Goal: Task Accomplishment & Management: Manage account settings

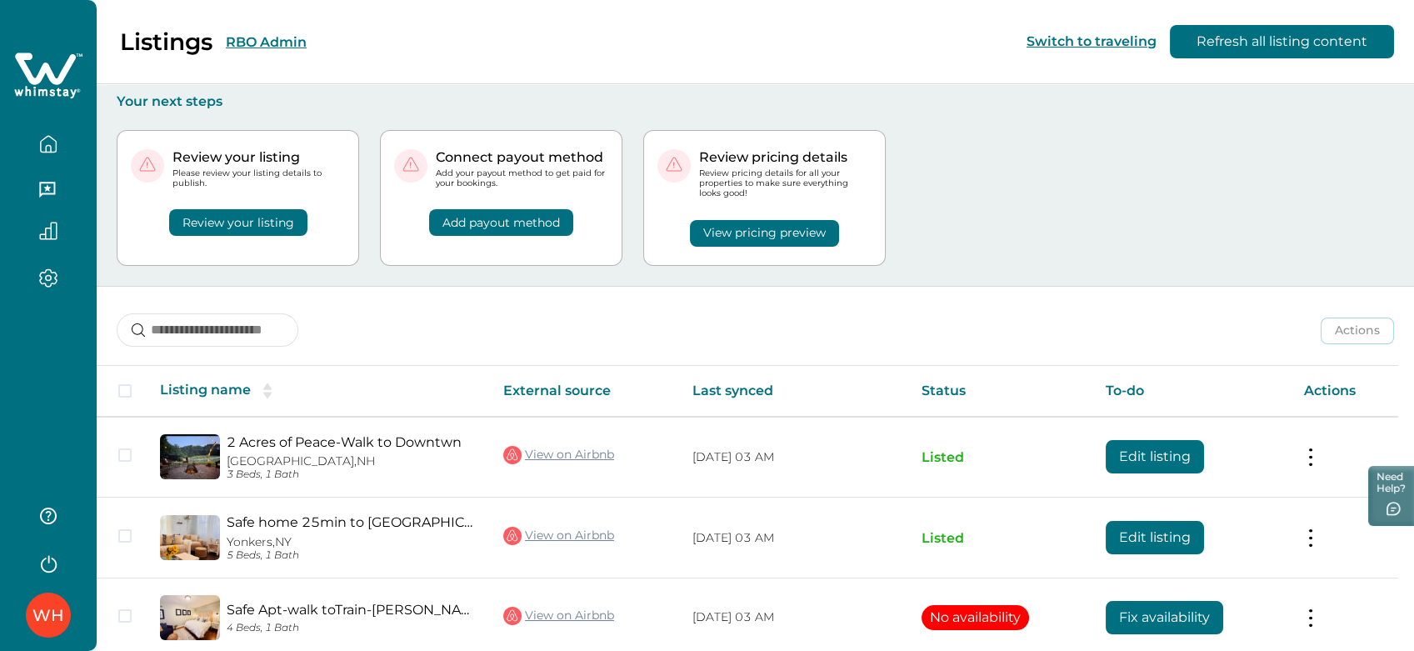
click at [270, 18] on div "Listings RBO Admin Switch to traveling Refresh all listing content" at bounding box center [707, 42] width 1414 height 84
click at [258, 43] on button "RBO Admin" at bounding box center [266, 42] width 81 height 16
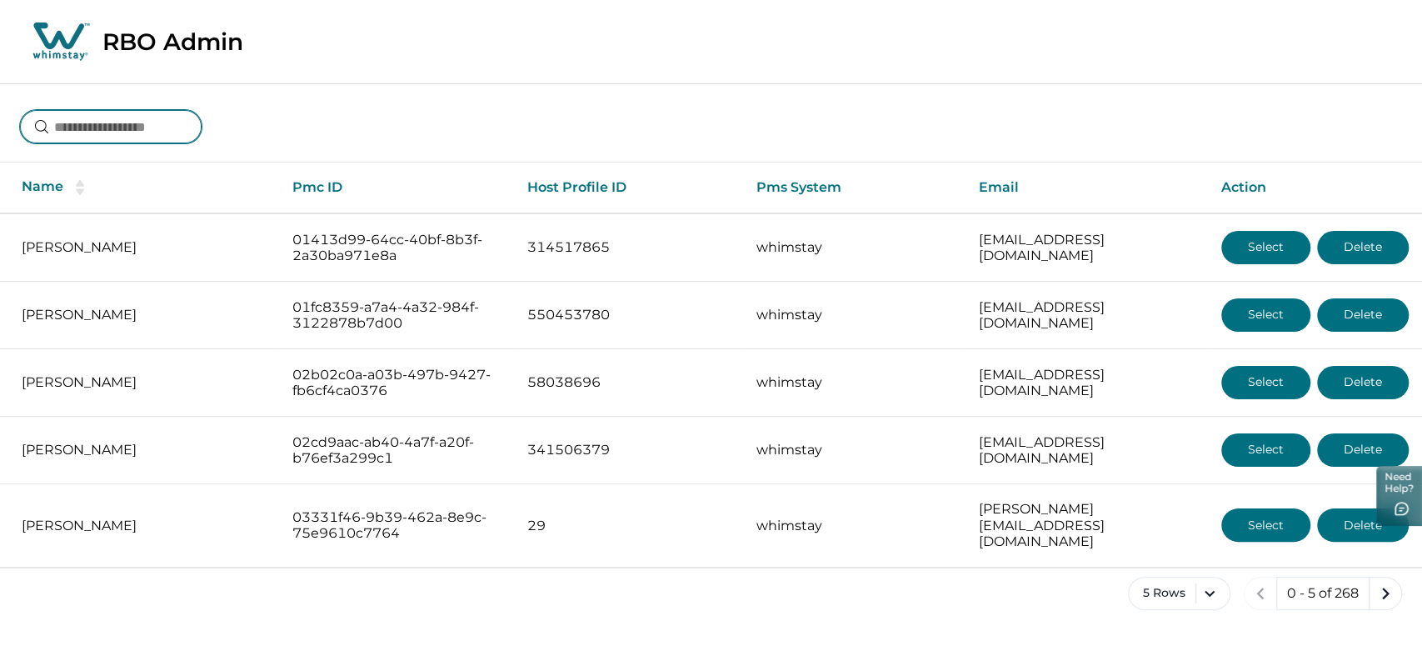
click at [166, 134] on input at bounding box center [111, 126] width 182 height 33
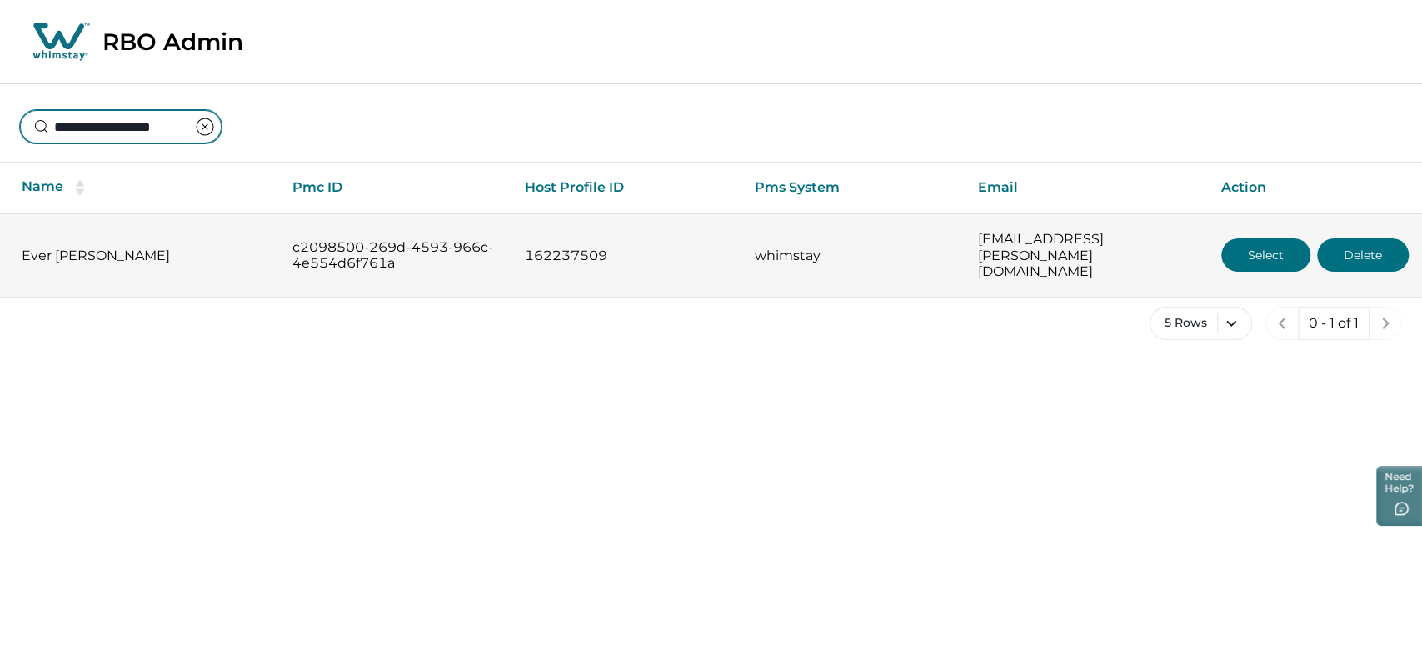
type input "**********"
click at [1233, 247] on button "Select" at bounding box center [1265, 254] width 89 height 33
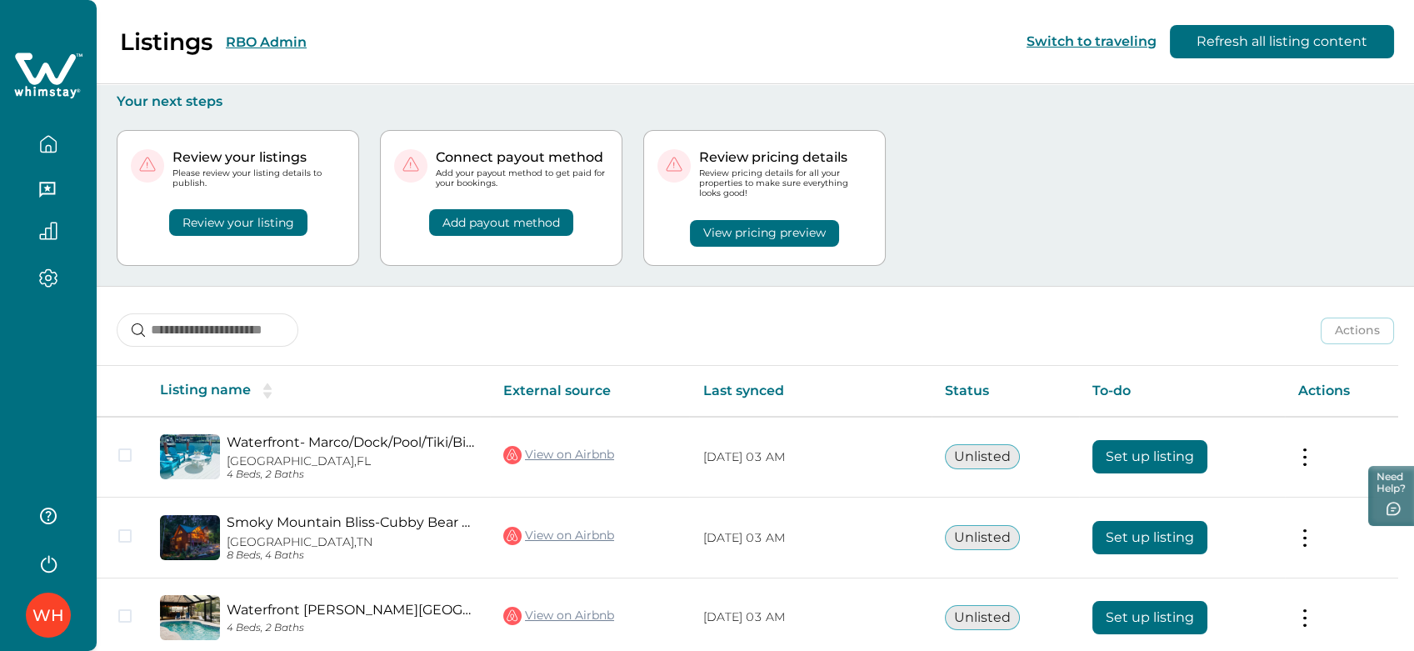
click at [243, 34] on button "RBO Admin" at bounding box center [266, 42] width 81 height 16
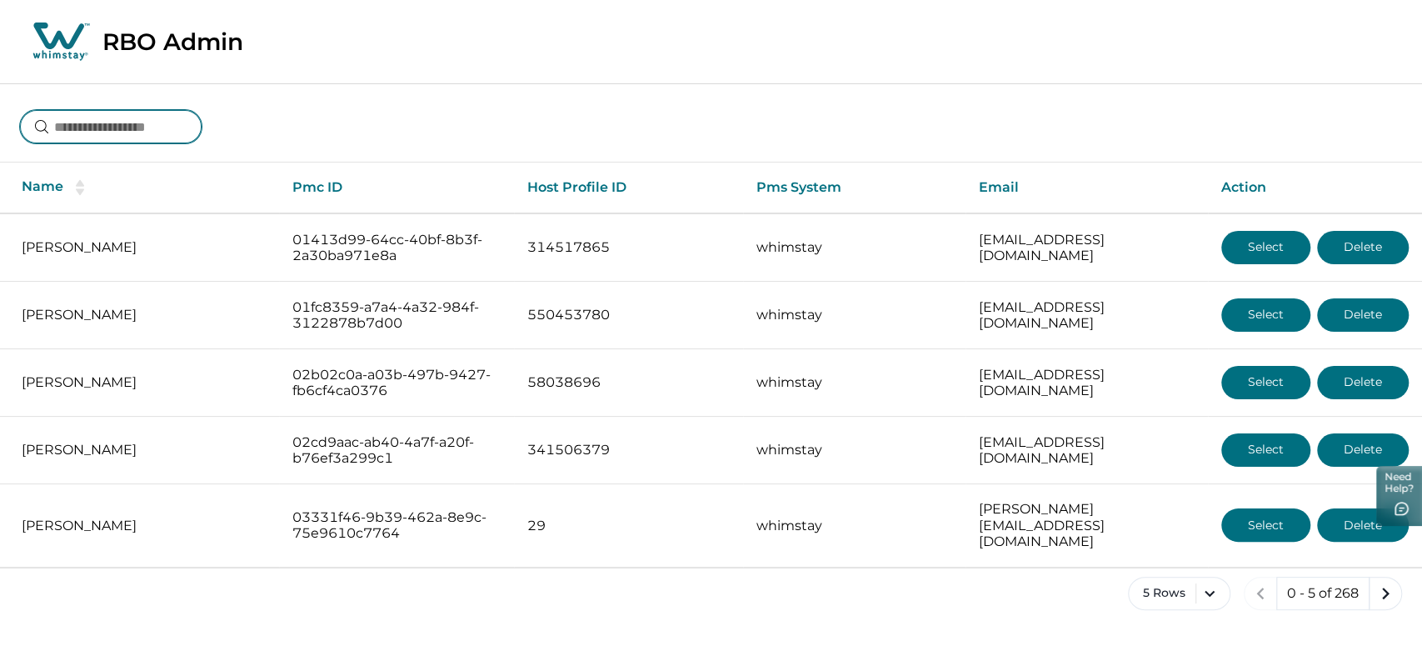
click at [125, 122] on input at bounding box center [111, 126] width 182 height 33
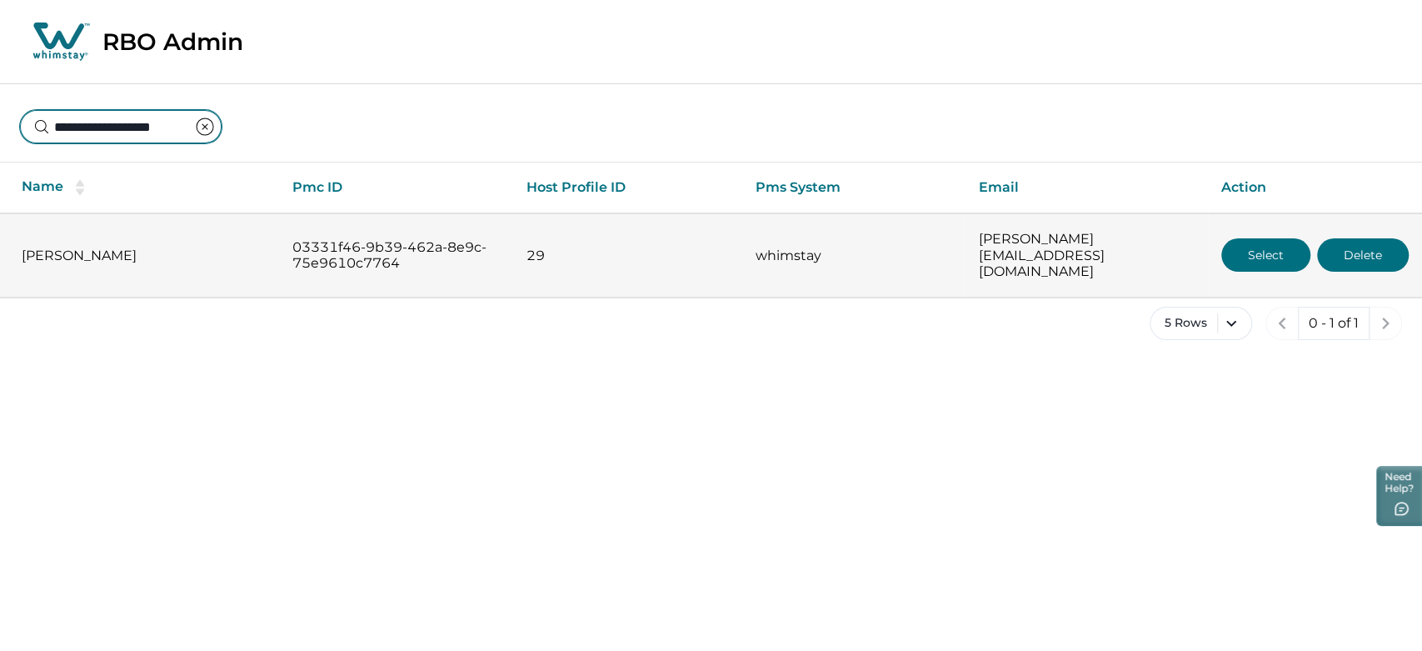
type input "**********"
click at [1283, 261] on button "Select" at bounding box center [1265, 254] width 89 height 33
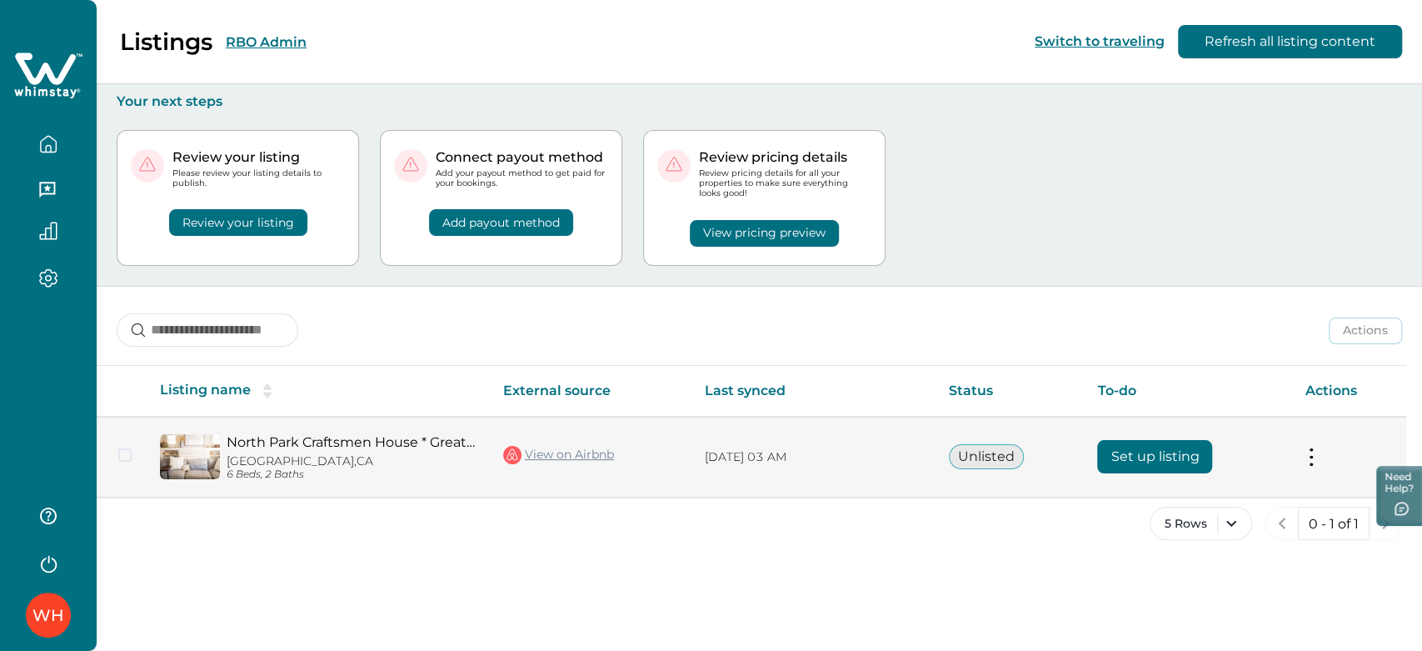
click at [1159, 467] on button "Set up listing" at bounding box center [1154, 456] width 115 height 33
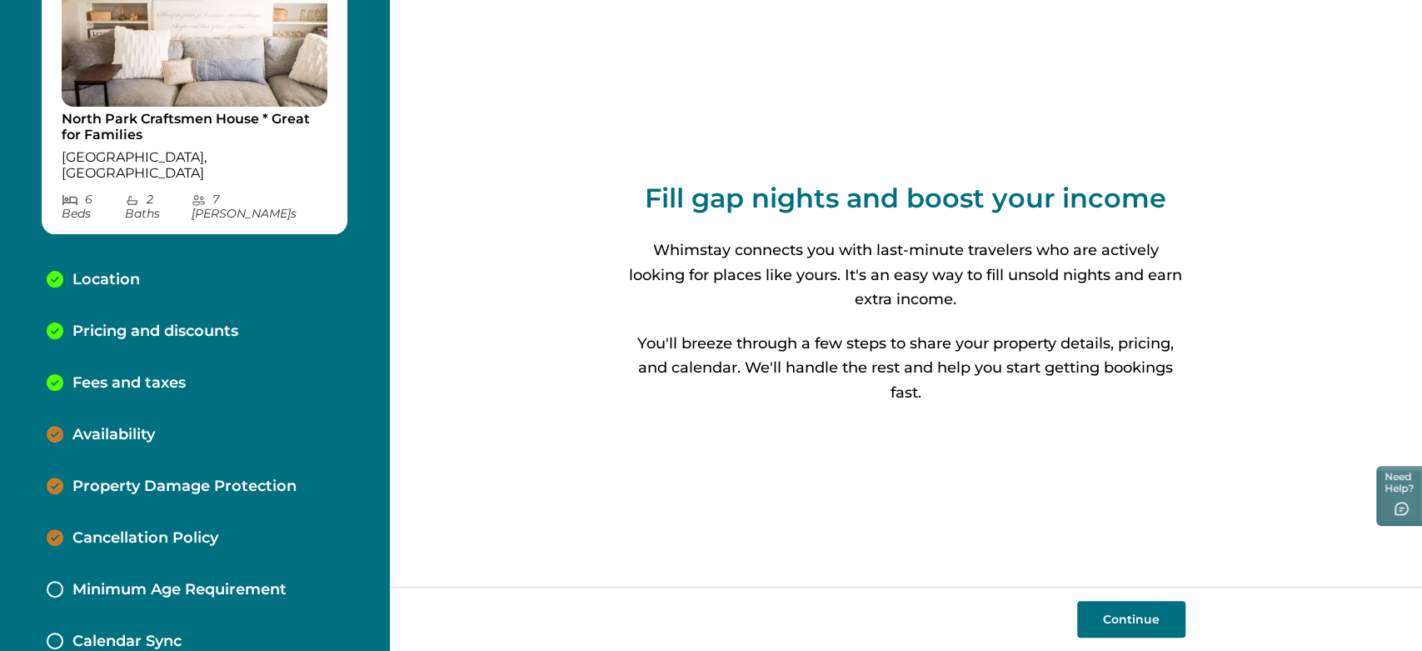
scroll to position [120, 0]
click at [172, 416] on div "Availability" at bounding box center [194, 433] width 322 height 52
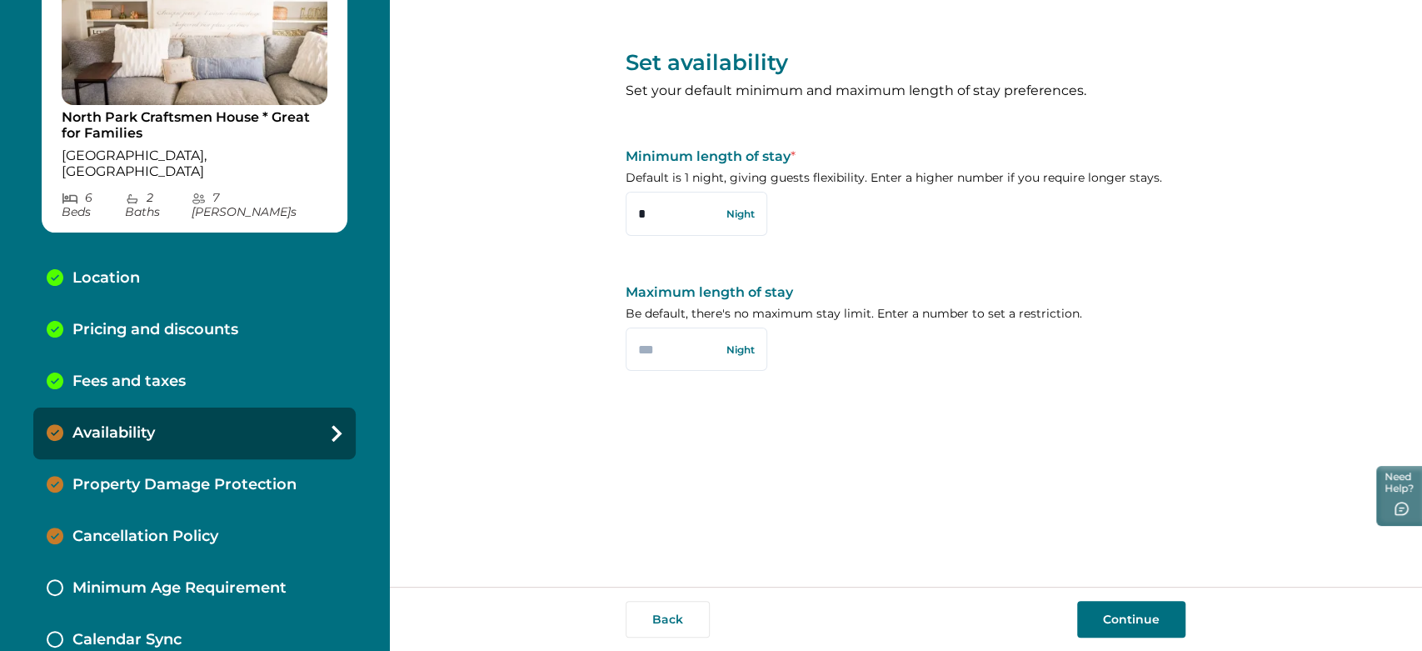
click at [199, 476] on p "Property Damage Protection" at bounding box center [184, 485] width 224 height 18
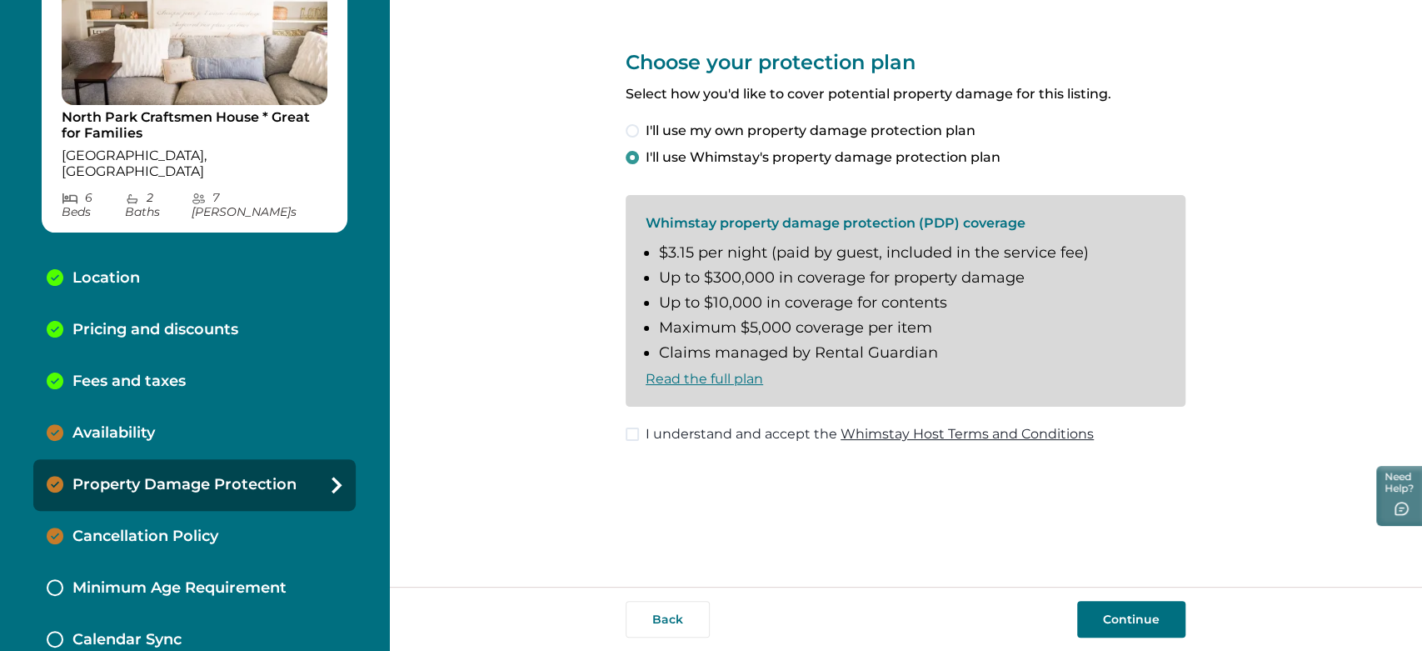
click at [197, 517] on div "Cancellation Policy" at bounding box center [194, 537] width 322 height 52
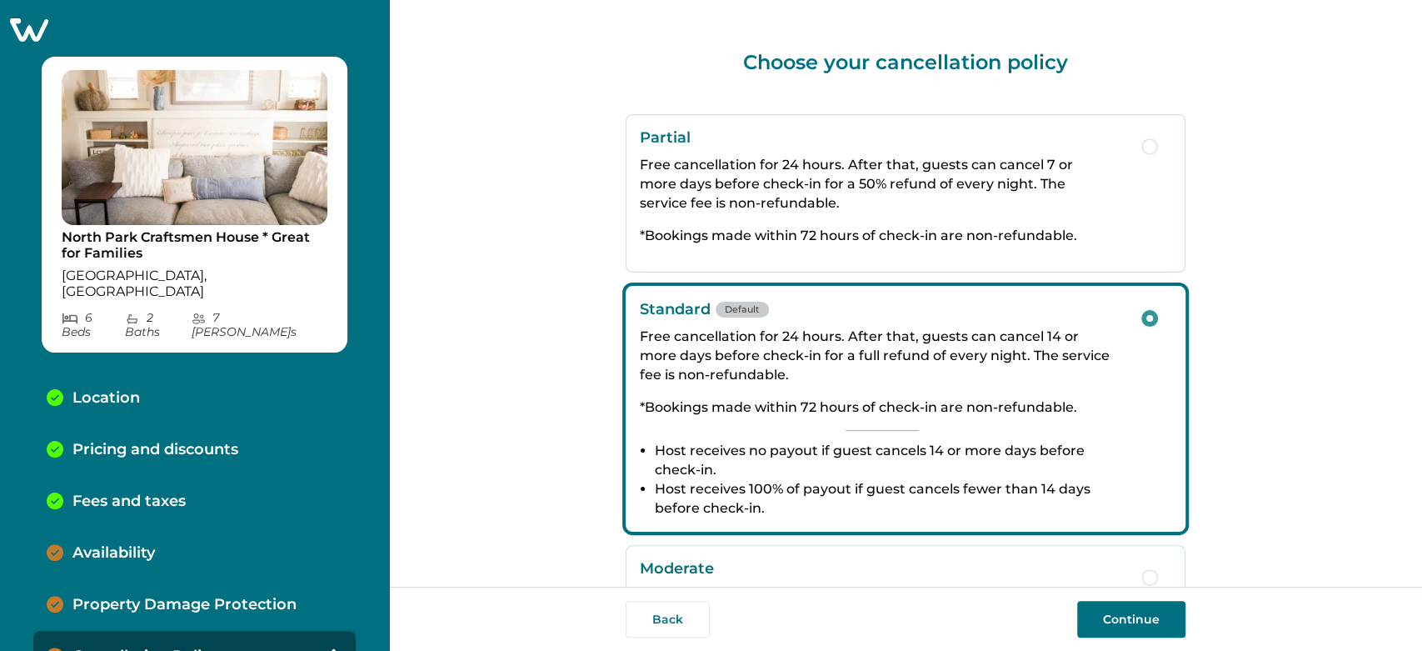
scroll to position [120, 0]
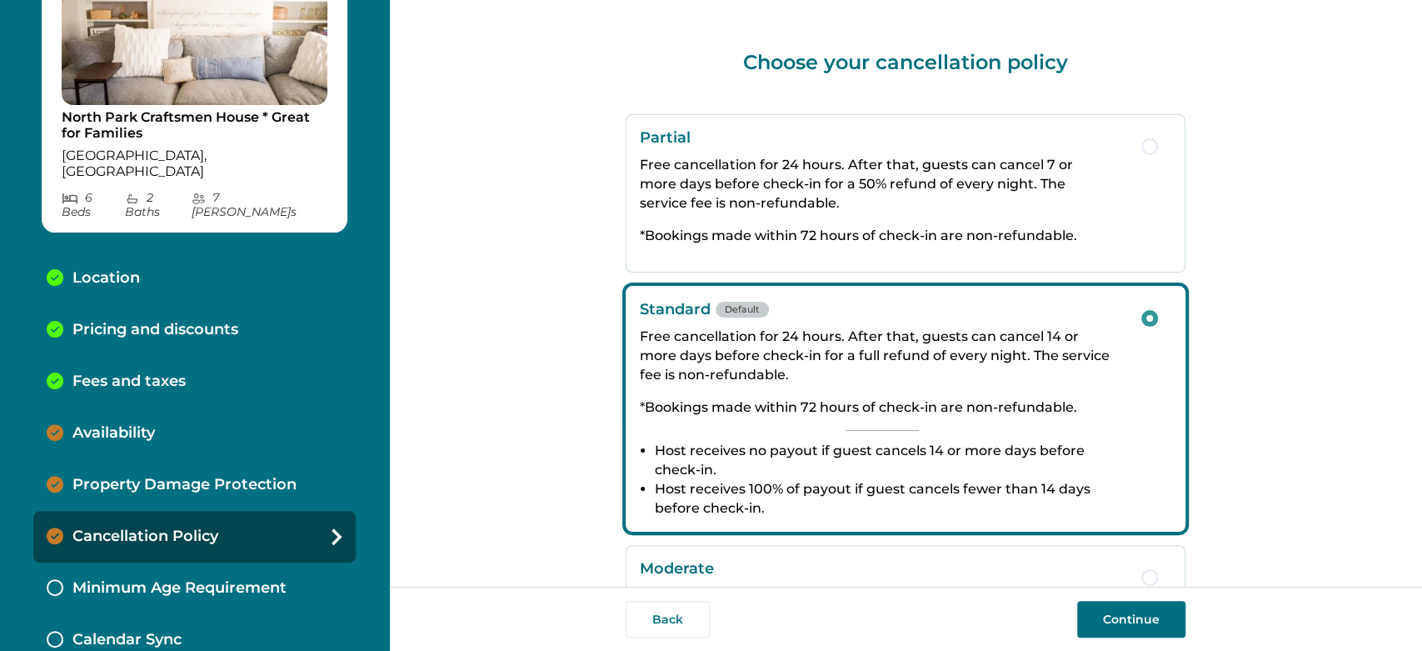
click at [173, 252] on div "Location" at bounding box center [194, 278] width 322 height 52
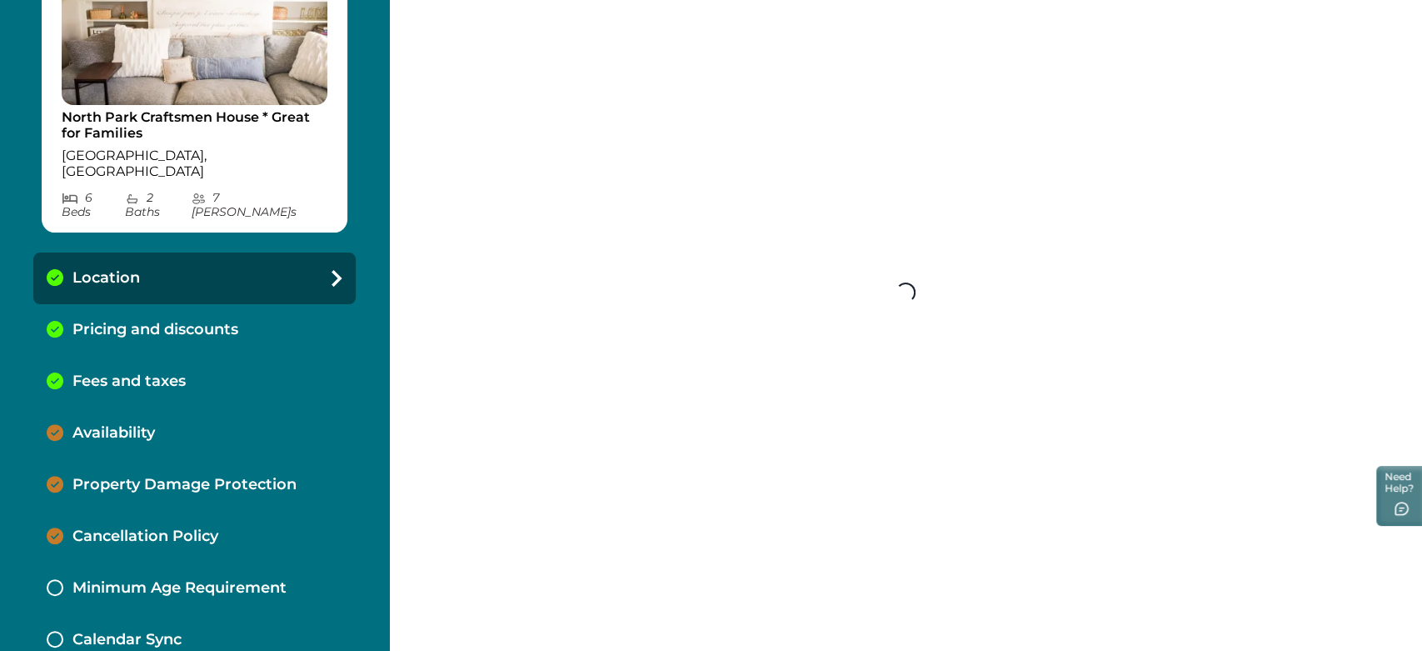
select select "**"
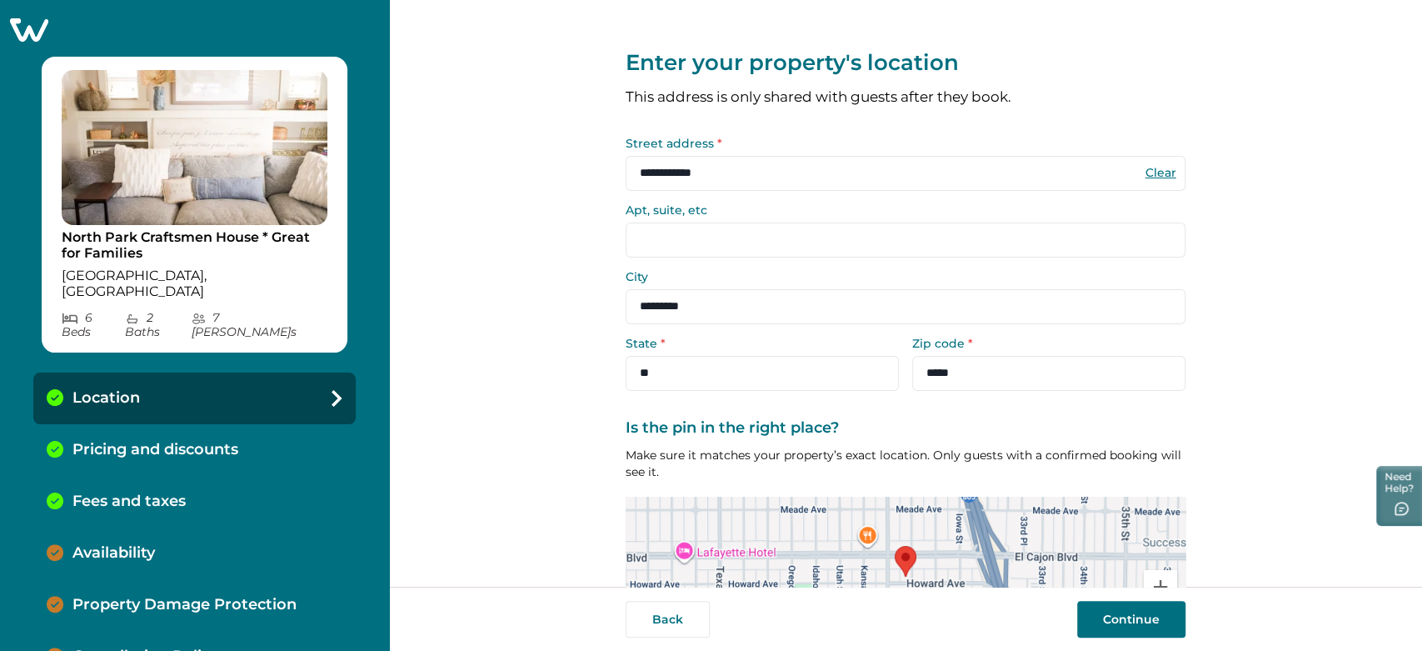
click at [24, 36] on icon at bounding box center [28, 30] width 41 height 26
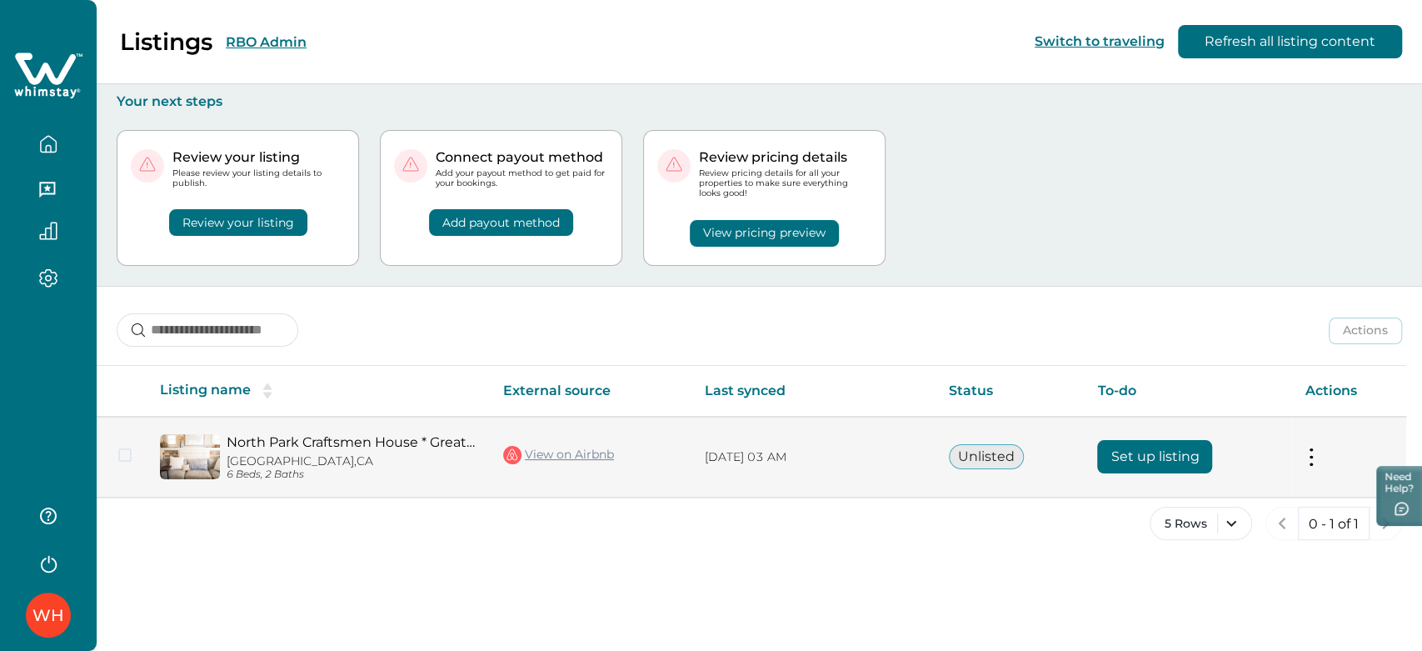
click at [1135, 458] on button "Set up listing" at bounding box center [1154, 456] width 115 height 33
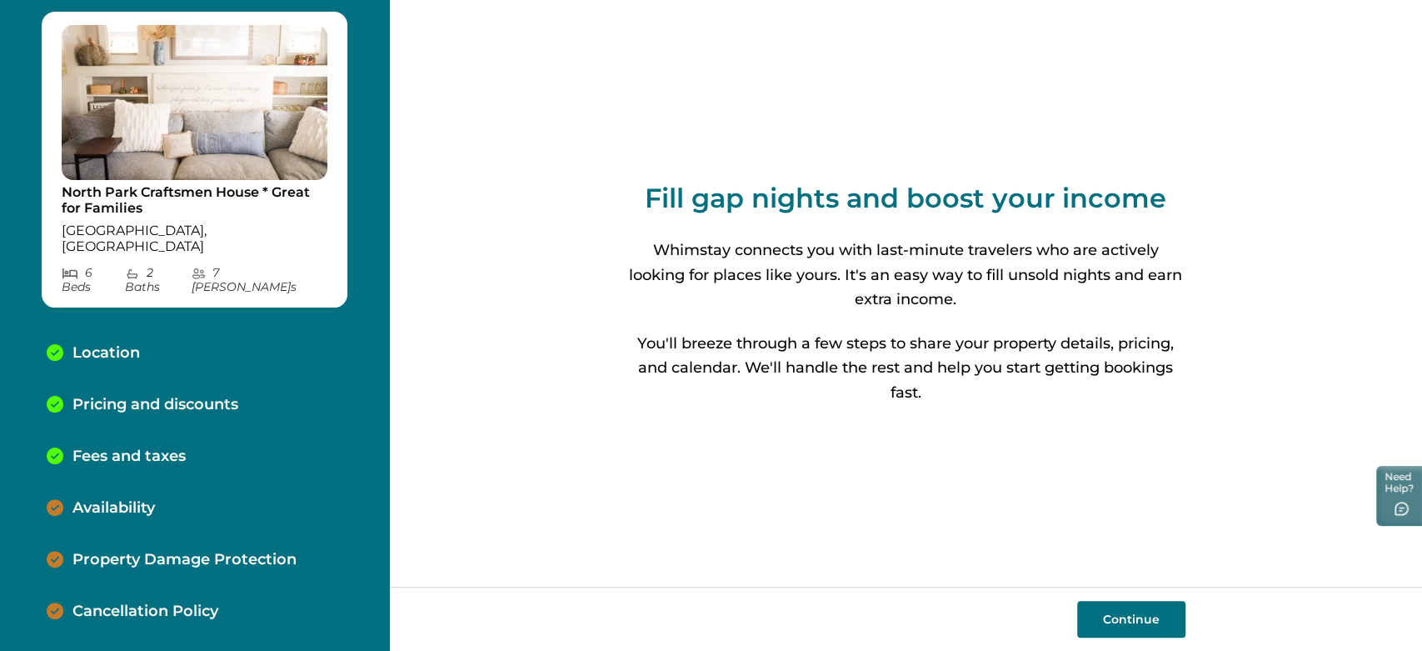
scroll to position [120, 0]
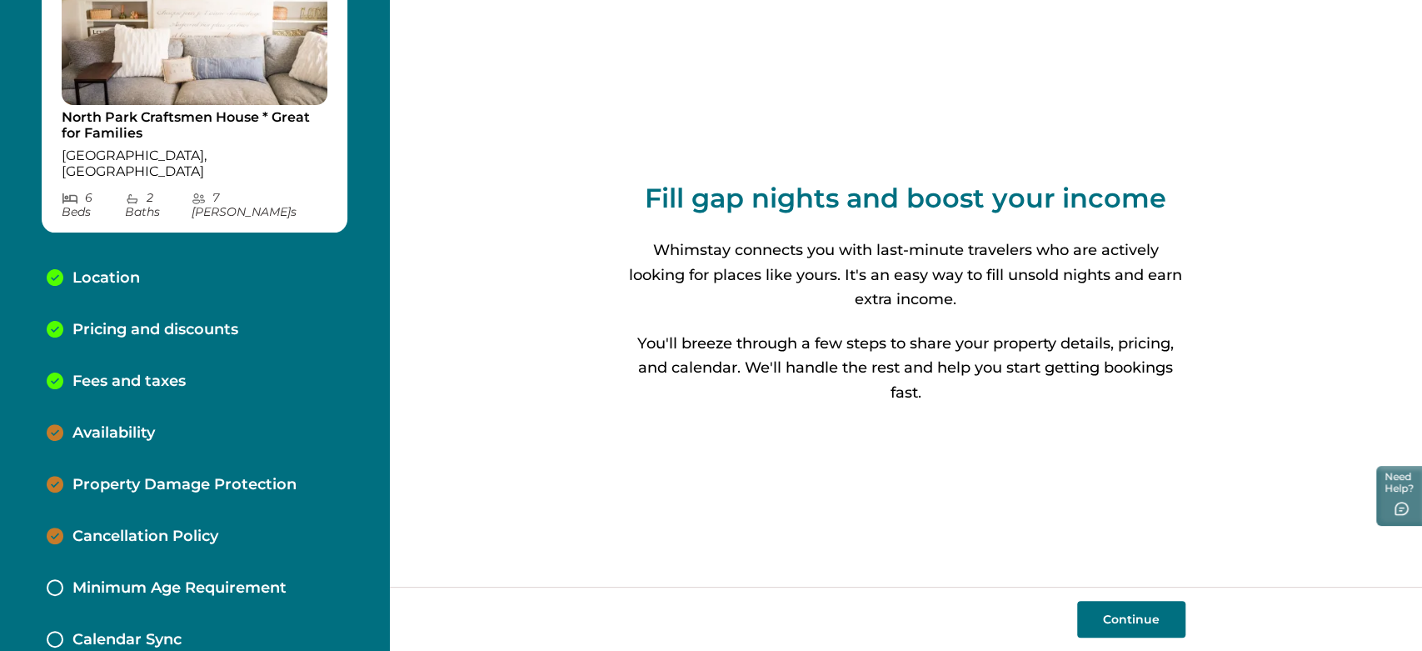
click at [127, 424] on p "Availability" at bounding box center [113, 433] width 82 height 18
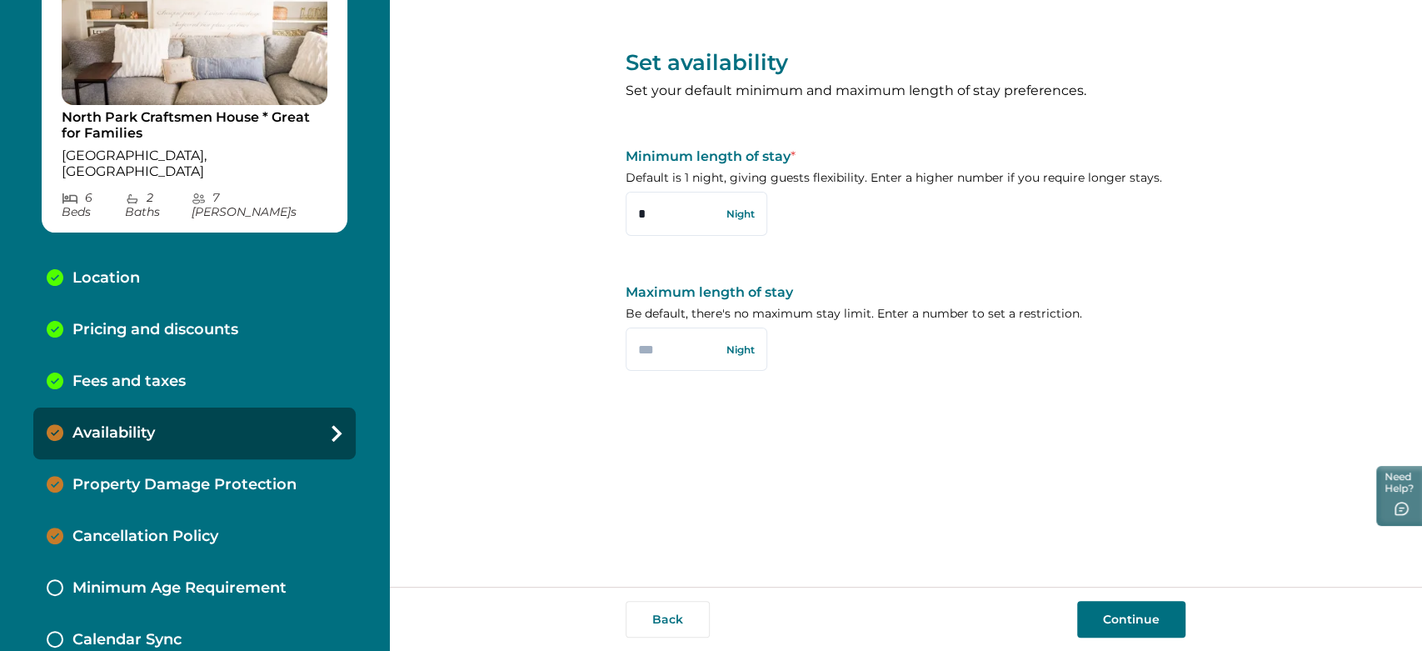
click at [252, 476] on p "Property Damage Protection" at bounding box center [184, 485] width 224 height 18
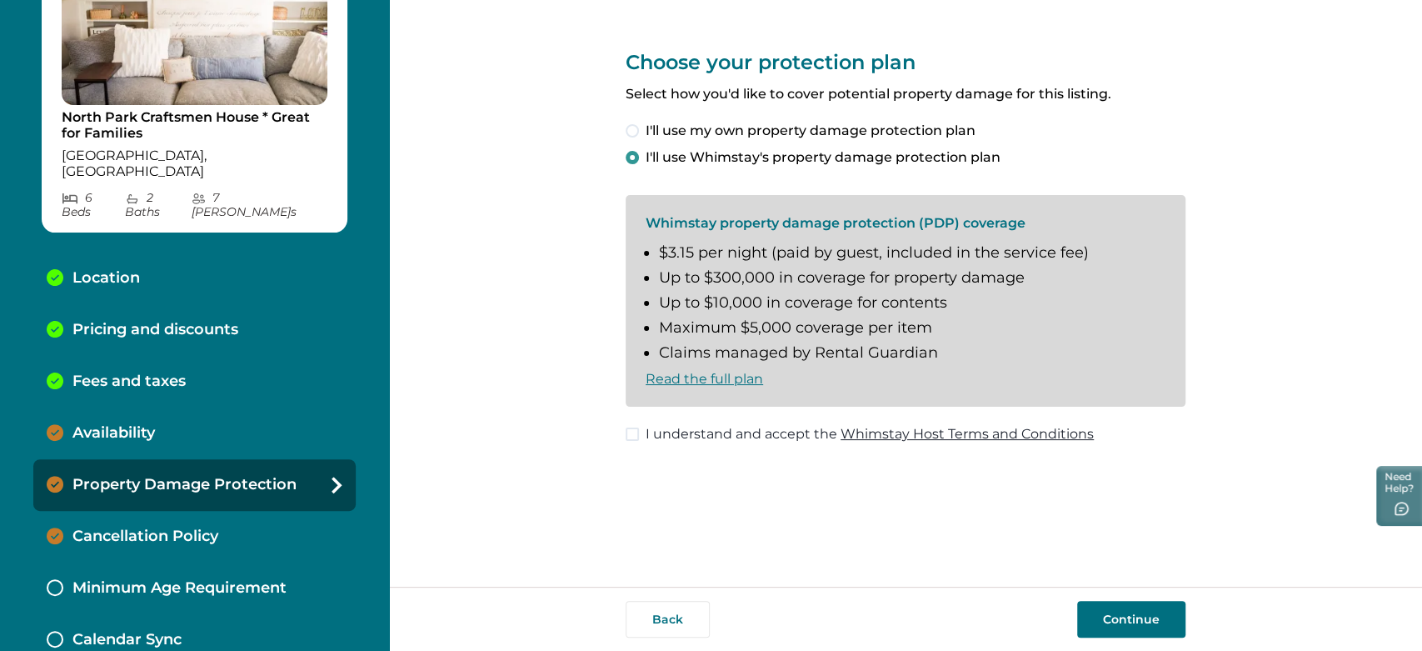
click at [240, 511] on div "Cancellation Policy" at bounding box center [194, 537] width 322 height 52
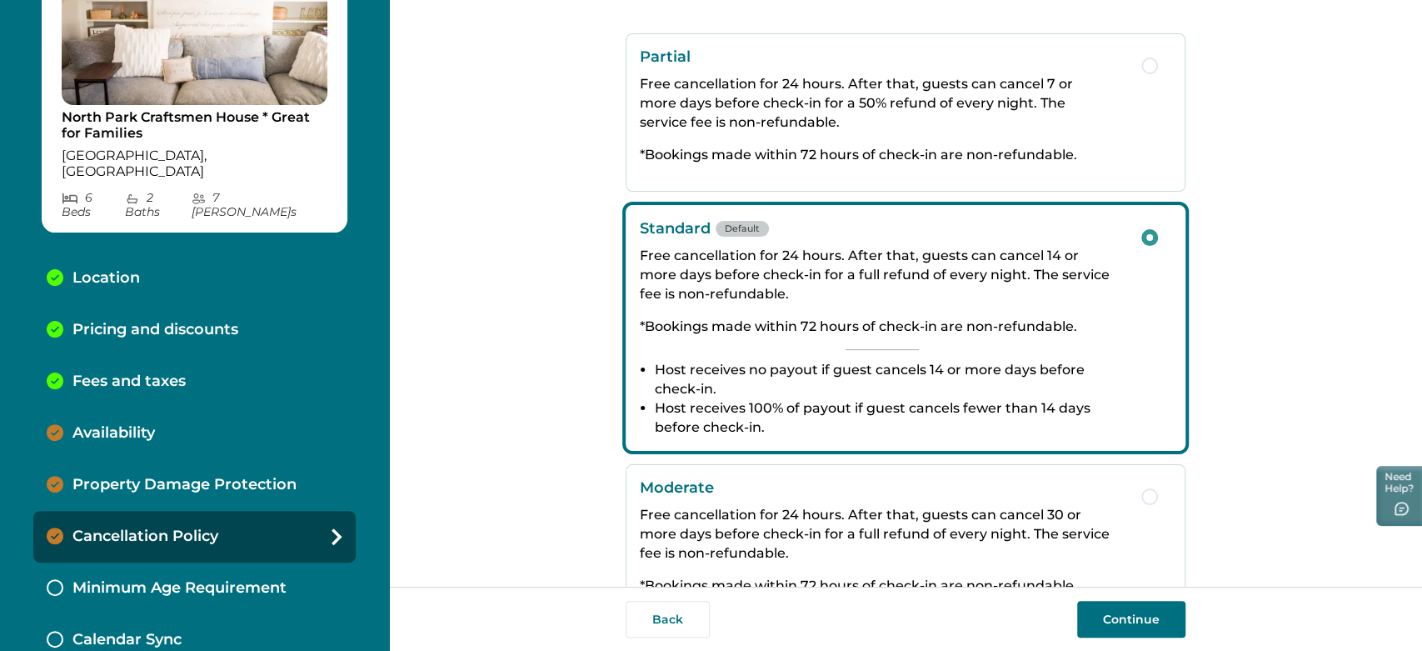
scroll to position [324, 0]
